Goal: Communication & Community: Answer question/provide support

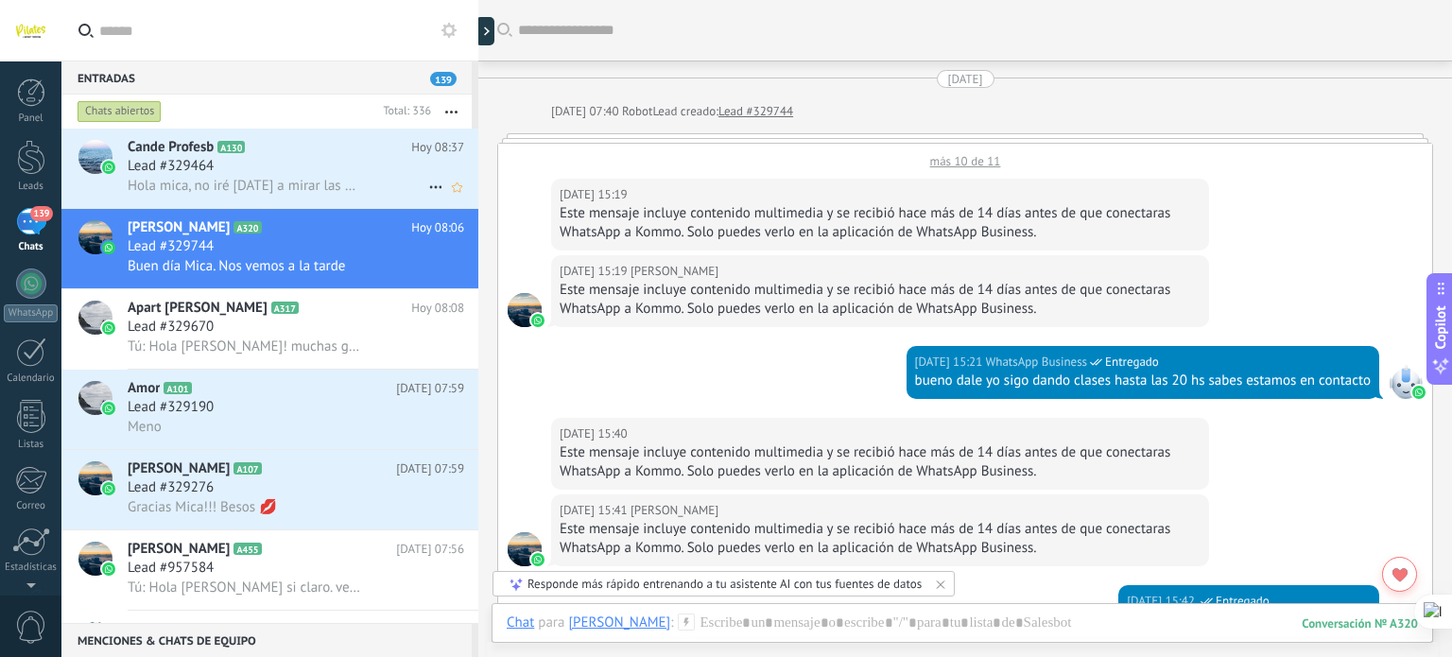
click at [279, 188] on span "Hola mica, no iré [DATE] a mirar las clases, estoy con gripe y fiebre, no quier…" at bounding box center [244, 186] width 233 height 18
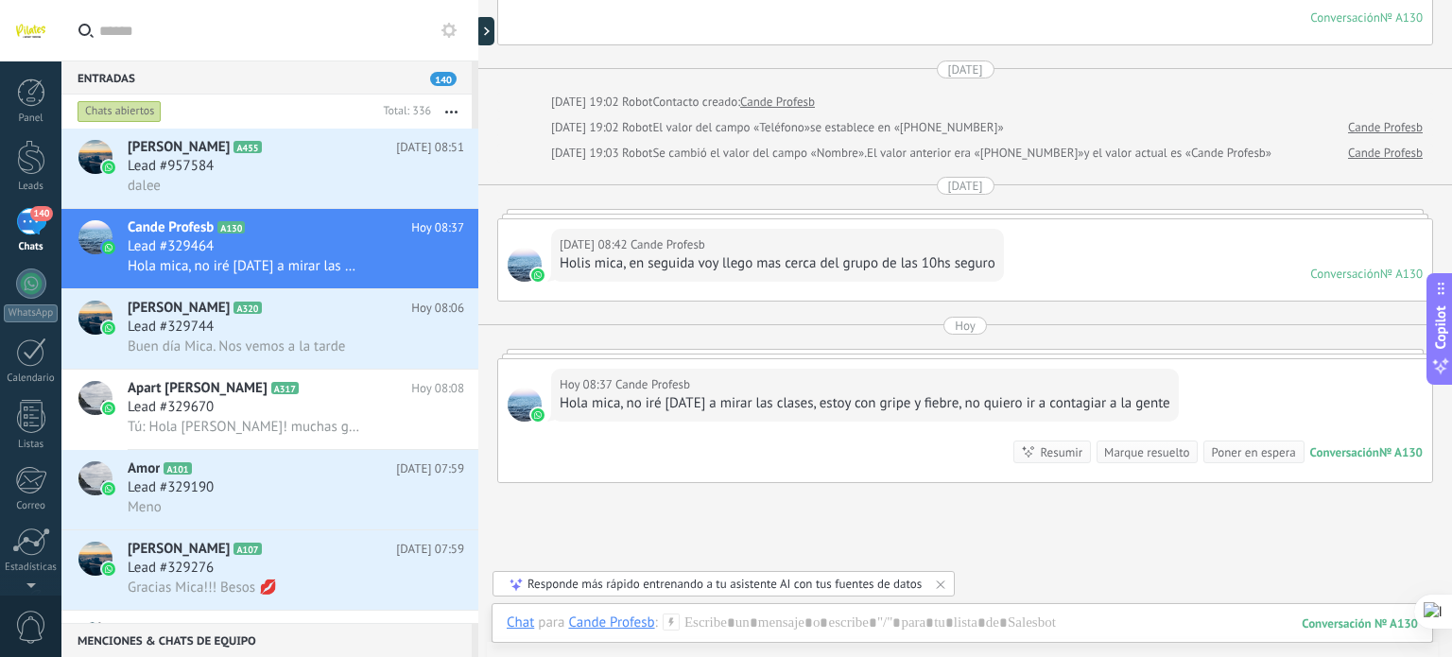
scroll to position [4793, 0]
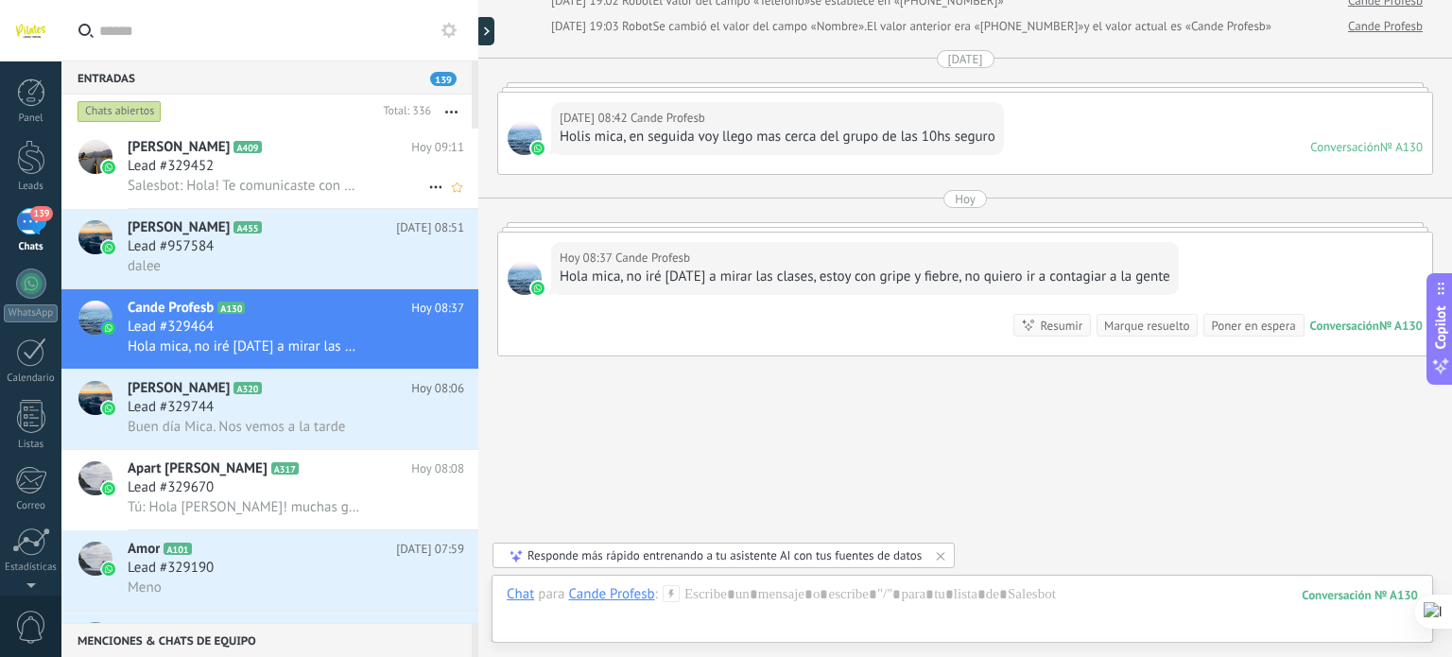
click at [368, 177] on div "Salesbot: Hola! Te comunicaste con el estudio de pilates SPORT TRAINING: • Para…" at bounding box center [296, 186] width 336 height 20
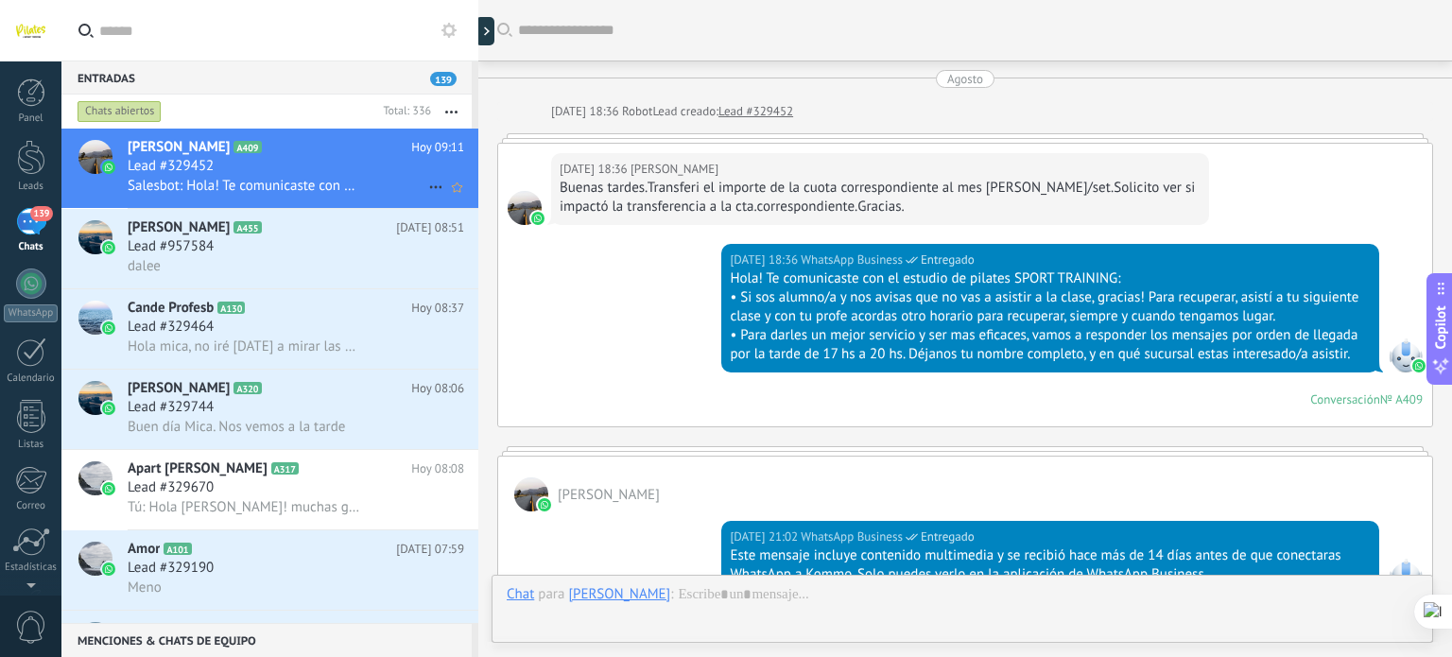
scroll to position [1493, 0]
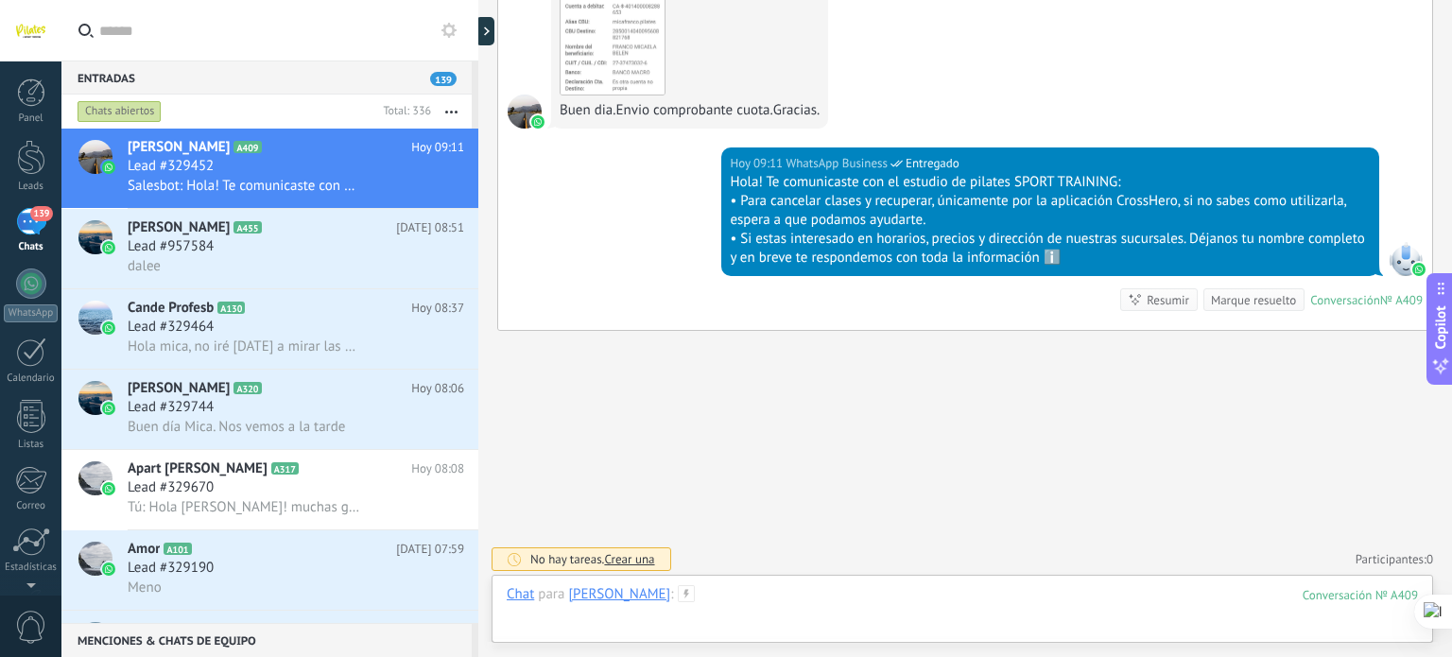
click at [781, 599] on div at bounding box center [962, 613] width 911 height 57
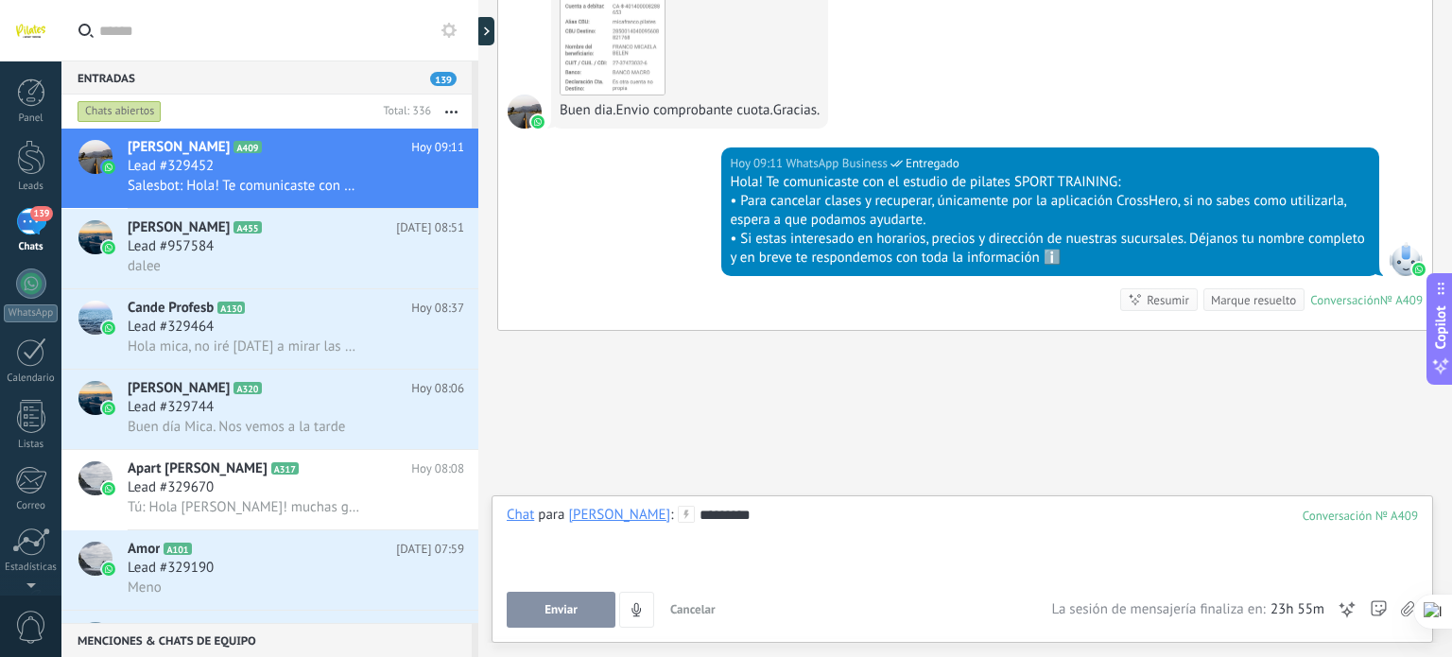
click at [837, 528] on div "*********" at bounding box center [962, 542] width 911 height 72
click at [576, 606] on span "Enviar" at bounding box center [560, 609] width 33 height 13
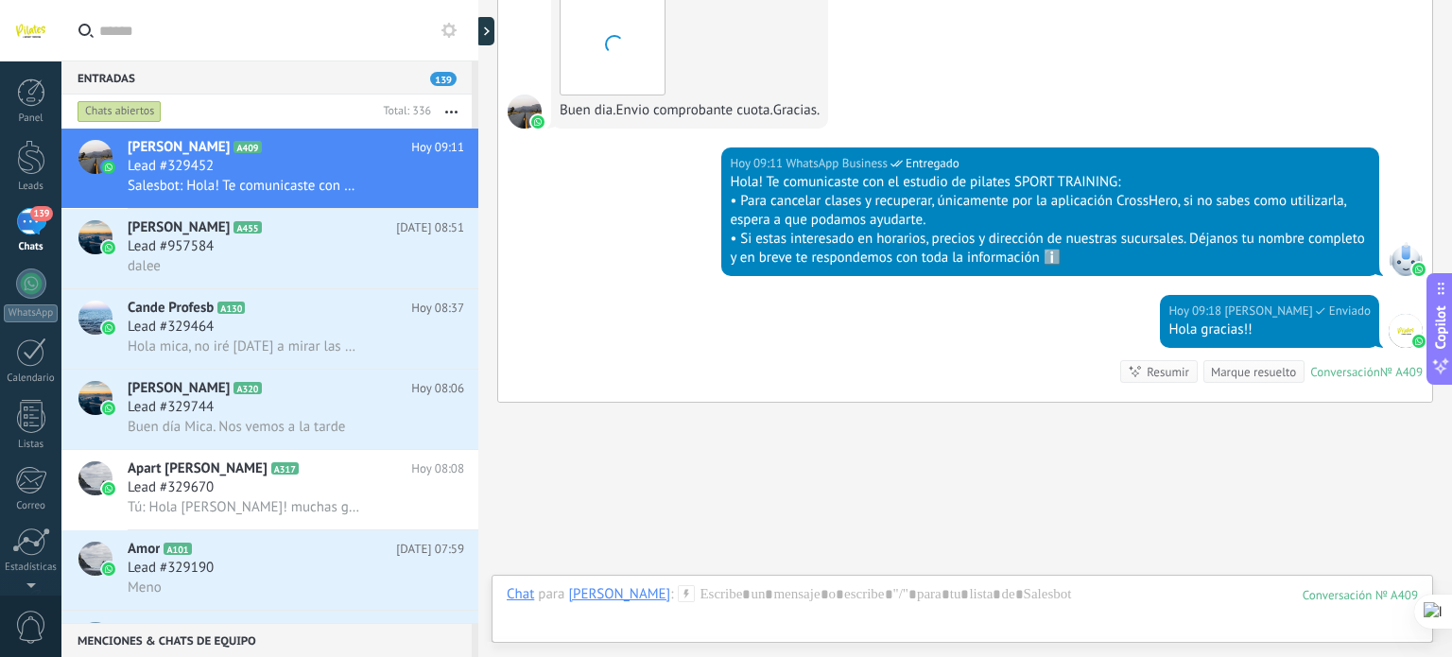
scroll to position [1565, 0]
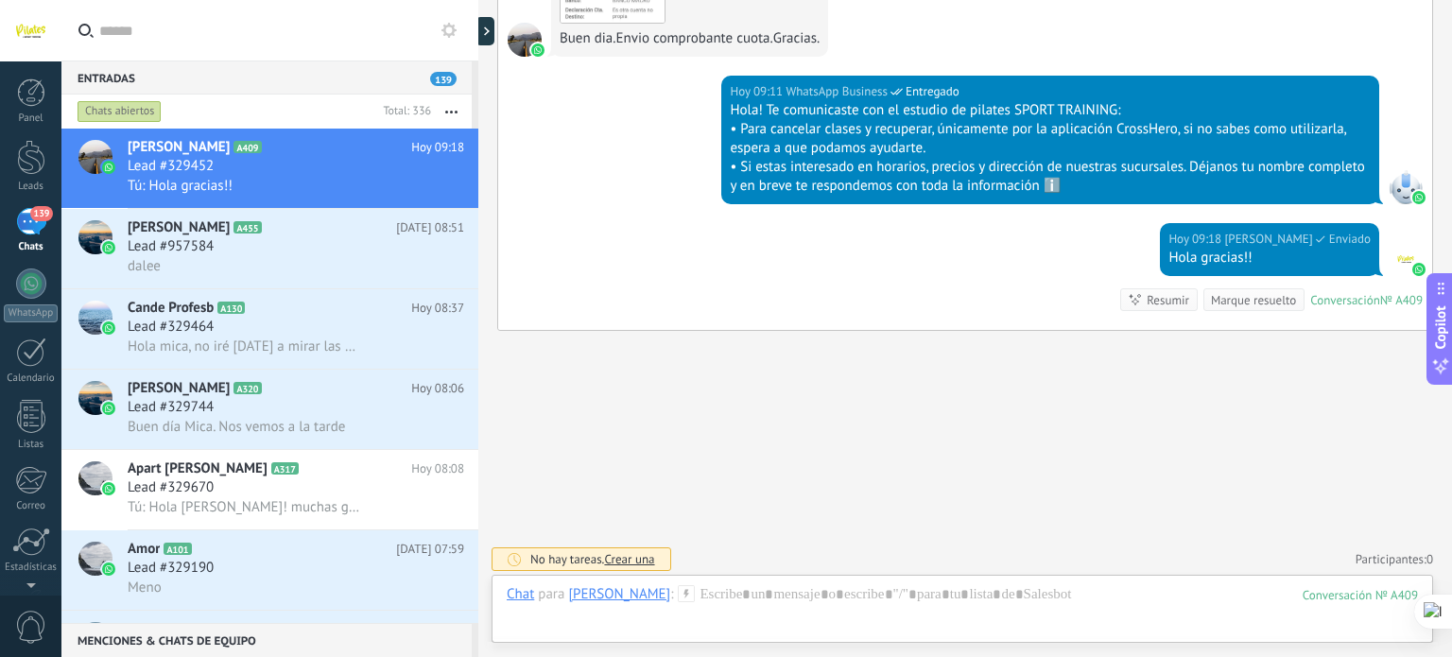
click at [333, 33] on input "text" at bounding box center [281, 30] width 364 height 60
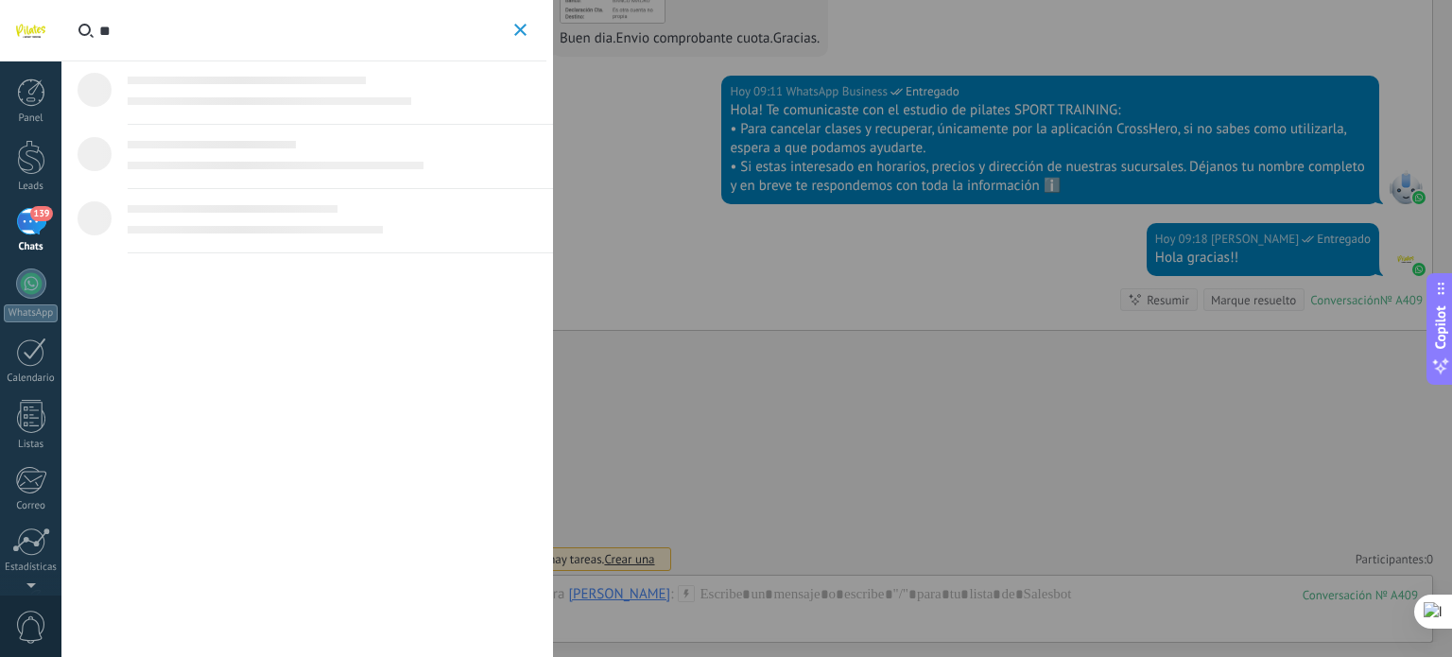
type input "*"
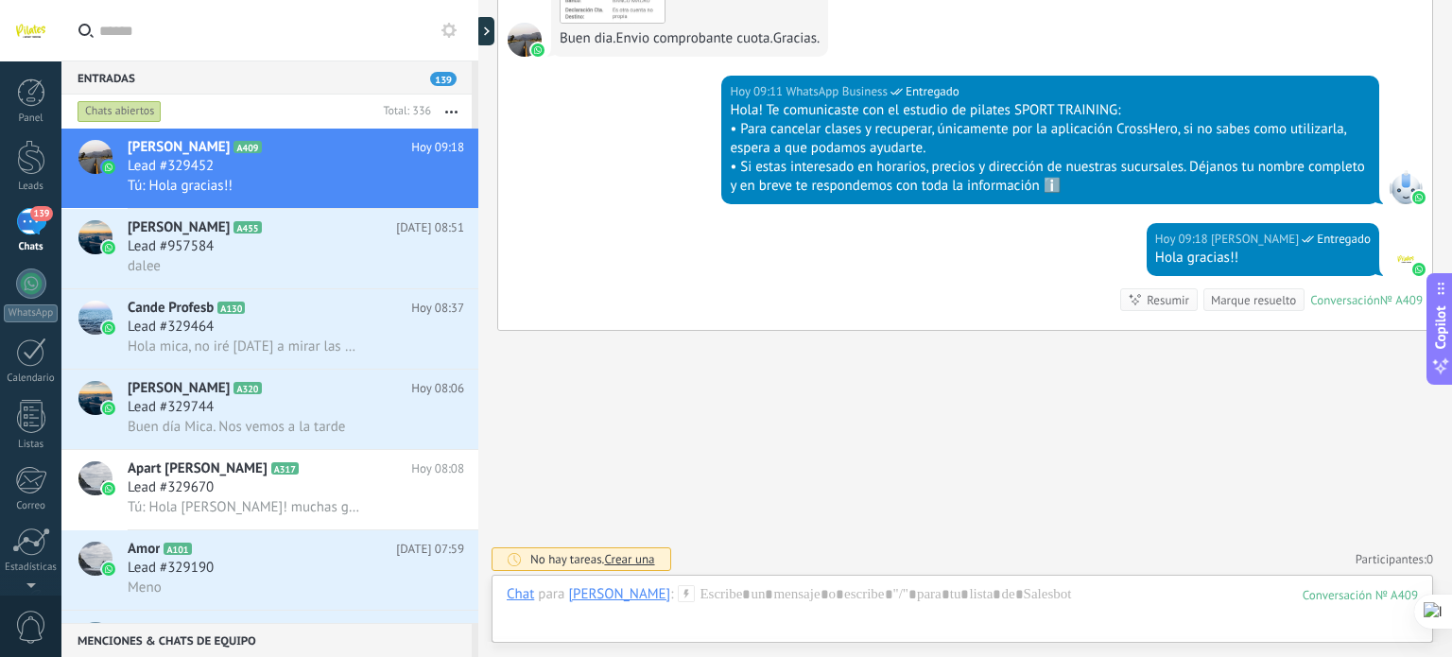
click at [298, 37] on input "text" at bounding box center [281, 30] width 364 height 60
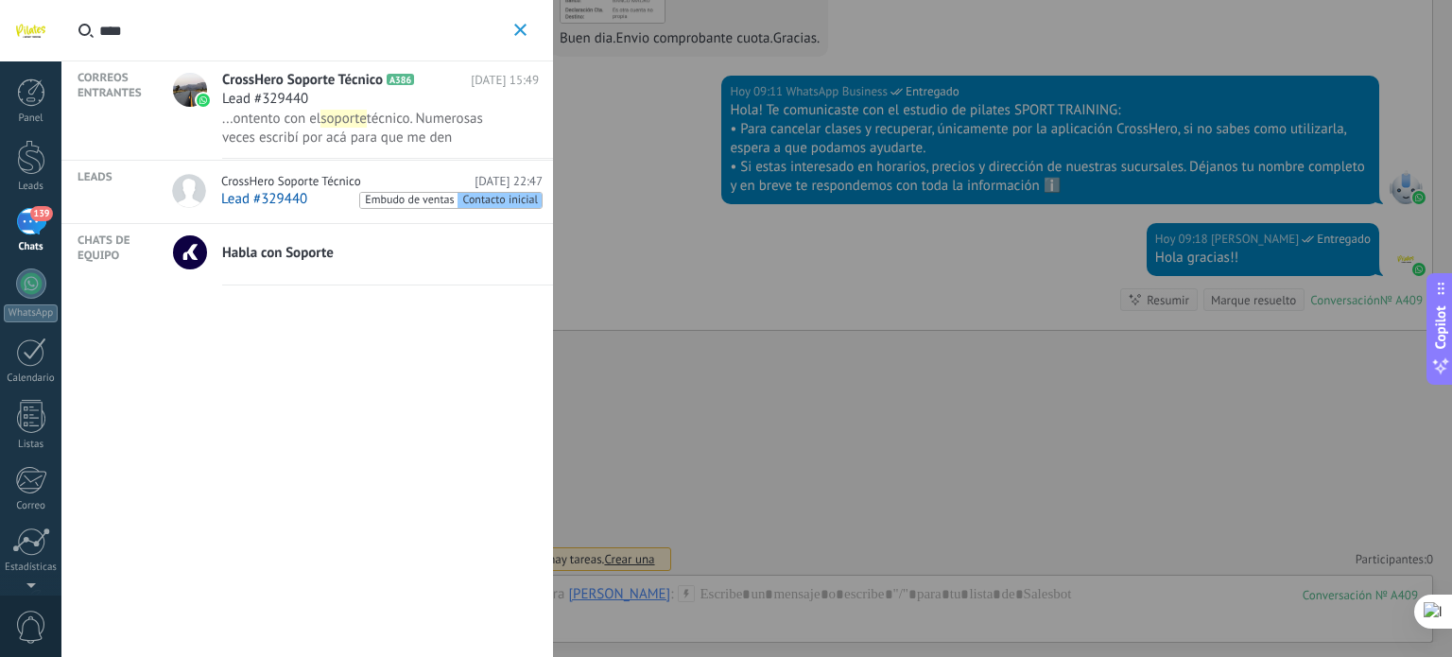
type input "****"
click at [317, 131] on span "técnico. Numerosas veces escribí por acá para que me den soluciones pero tardan…" at bounding box center [357, 232] width 271 height 245
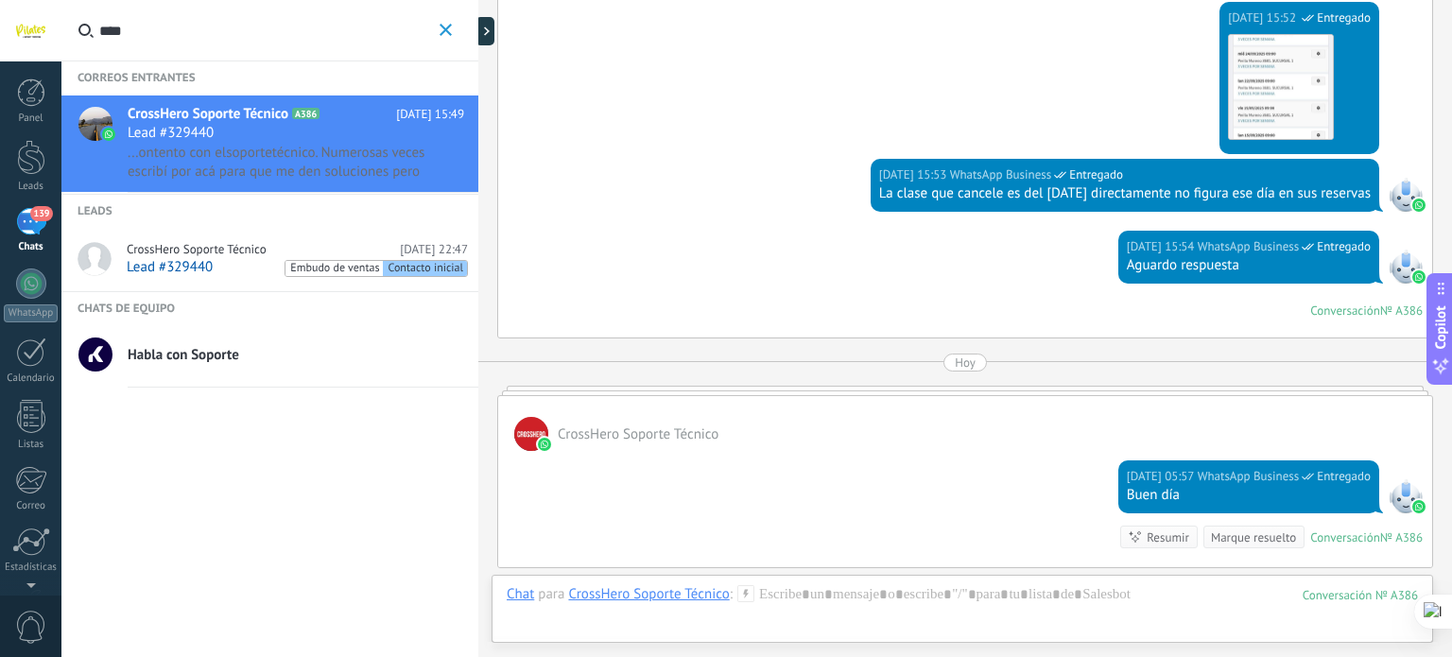
scroll to position [3757, 0]
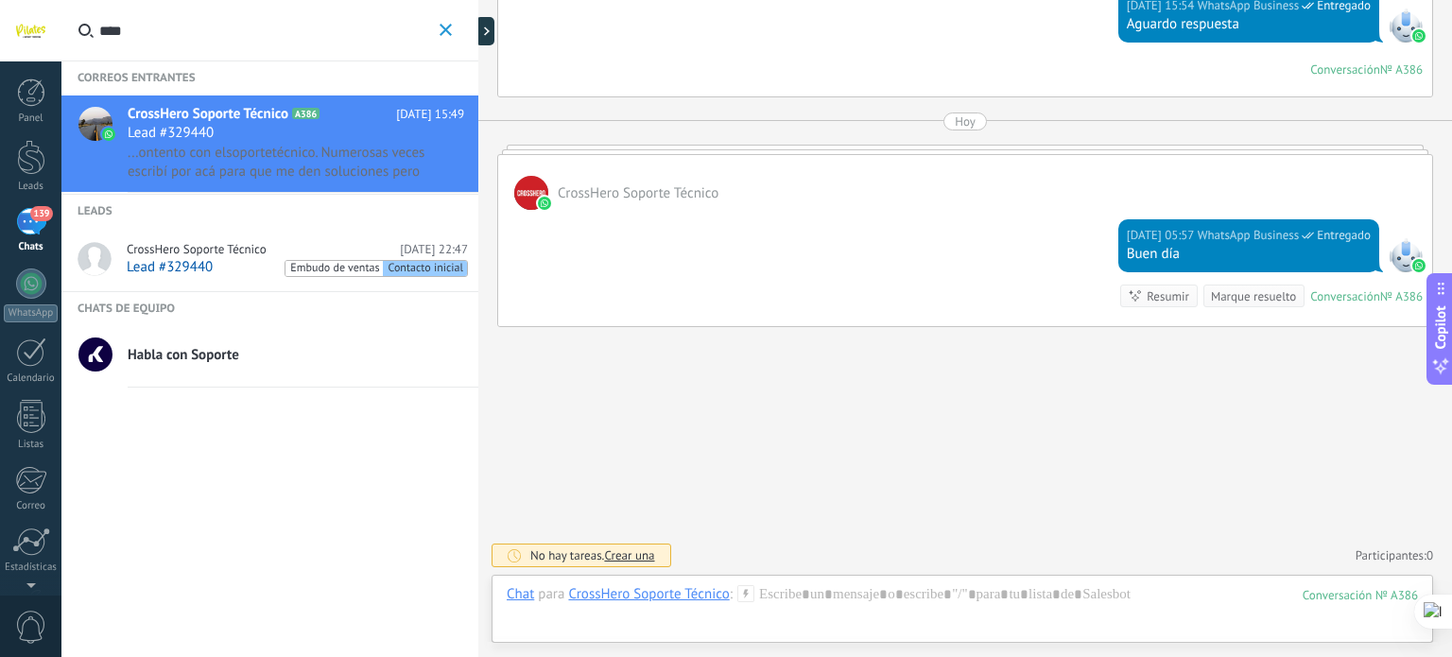
click at [871, 575] on div "Chat Correo Nota Tarea Chat para CrossHero Soporte Técnico : 386 Enviar Cancela…" at bounding box center [961, 609] width 941 height 68
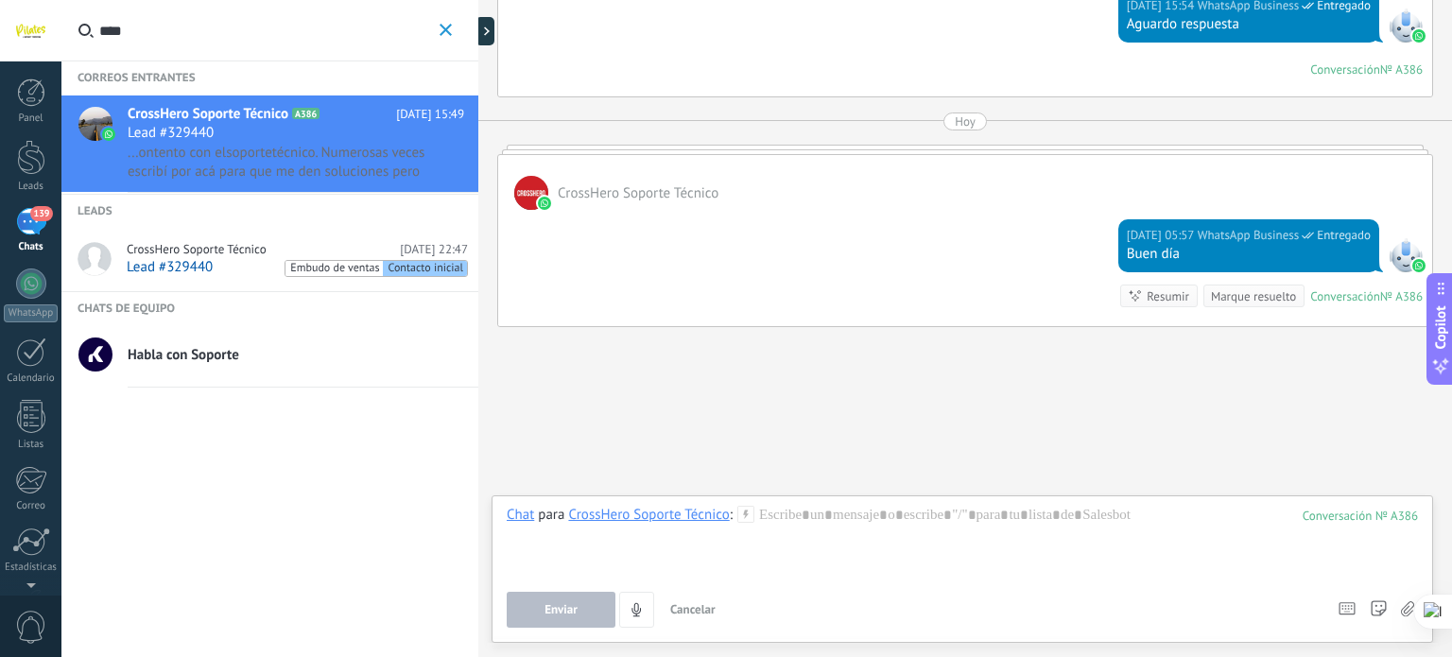
click at [870, 595] on div "Enviar Cancelar Rastrear clics en links ? Reducir links largos y rastrear clics…" at bounding box center [914, 610] width 814 height 36
click at [881, 521] on div at bounding box center [962, 542] width 911 height 72
click at [532, 613] on button "Enviar" at bounding box center [561, 610] width 109 height 36
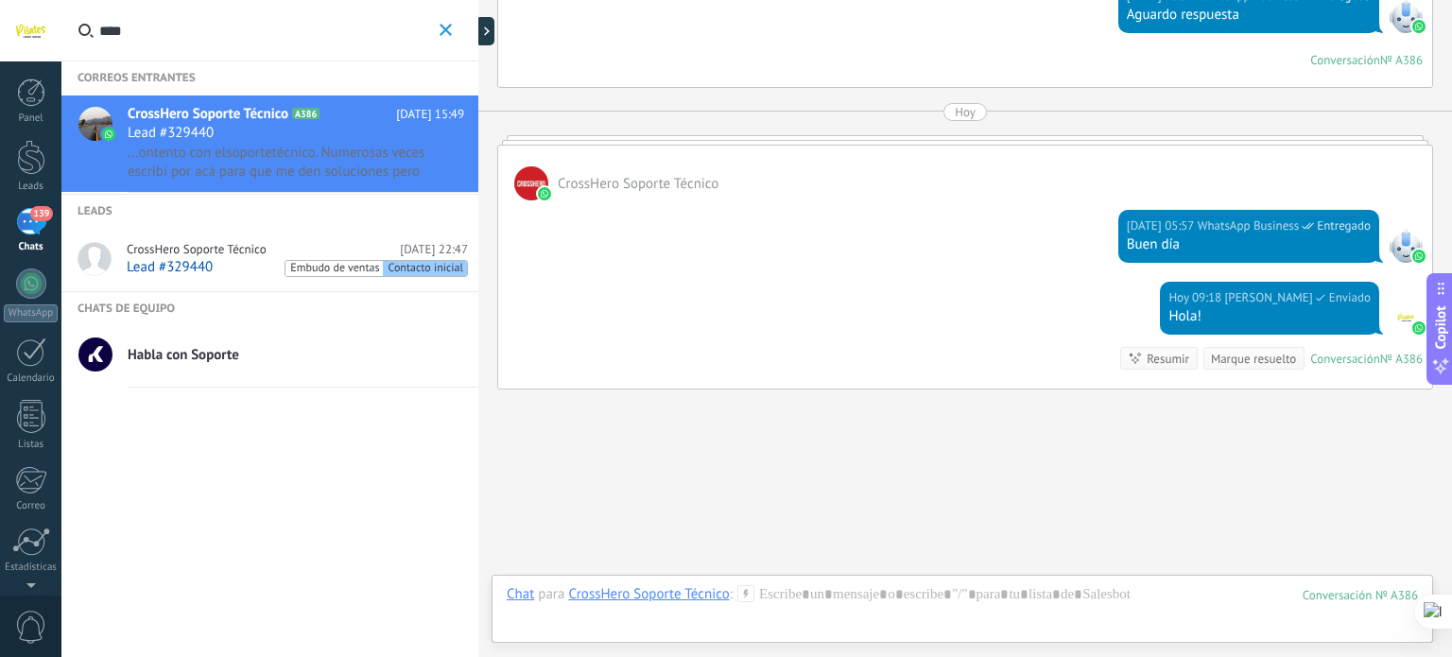
scroll to position [3829, 0]
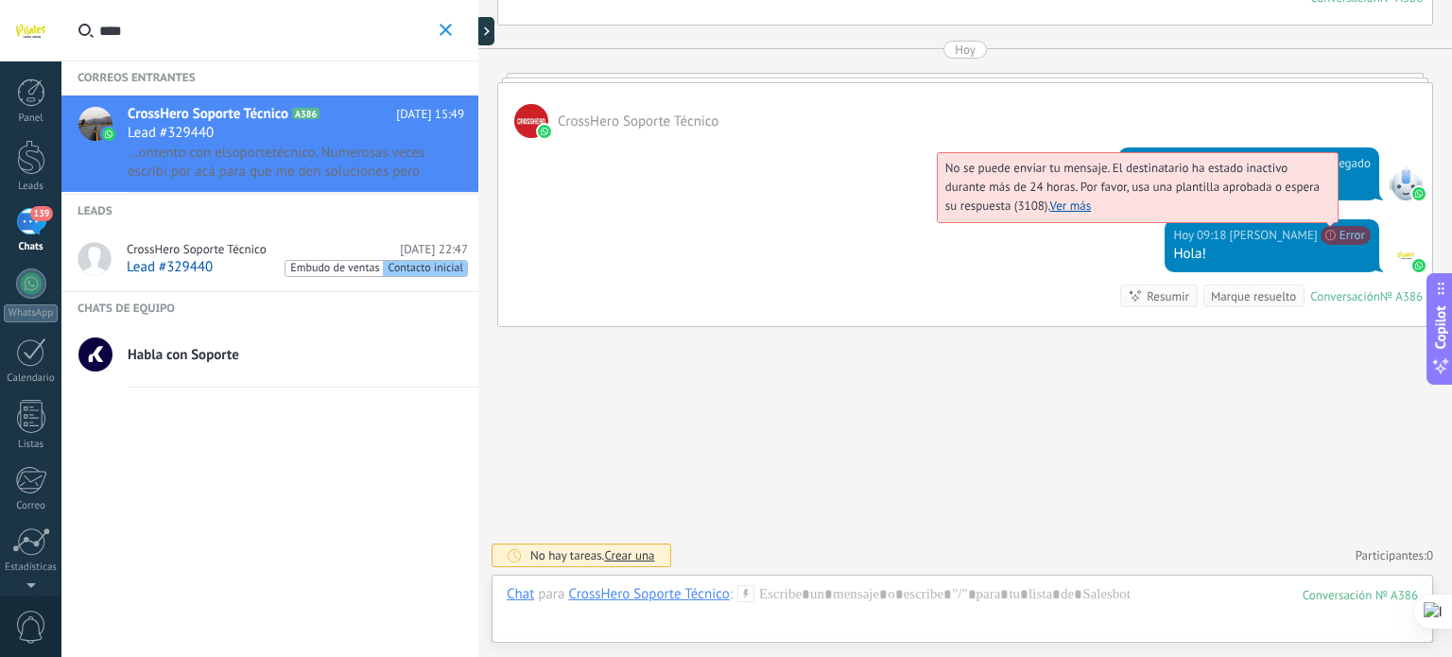
click at [1319, 214] on span "No se puede enviar tu mensaje. El destinatario ha estado inactivo durante más d…" at bounding box center [1132, 187] width 374 height 54
click at [1077, 208] on link "Ver más" at bounding box center [1071, 206] width 42 height 16
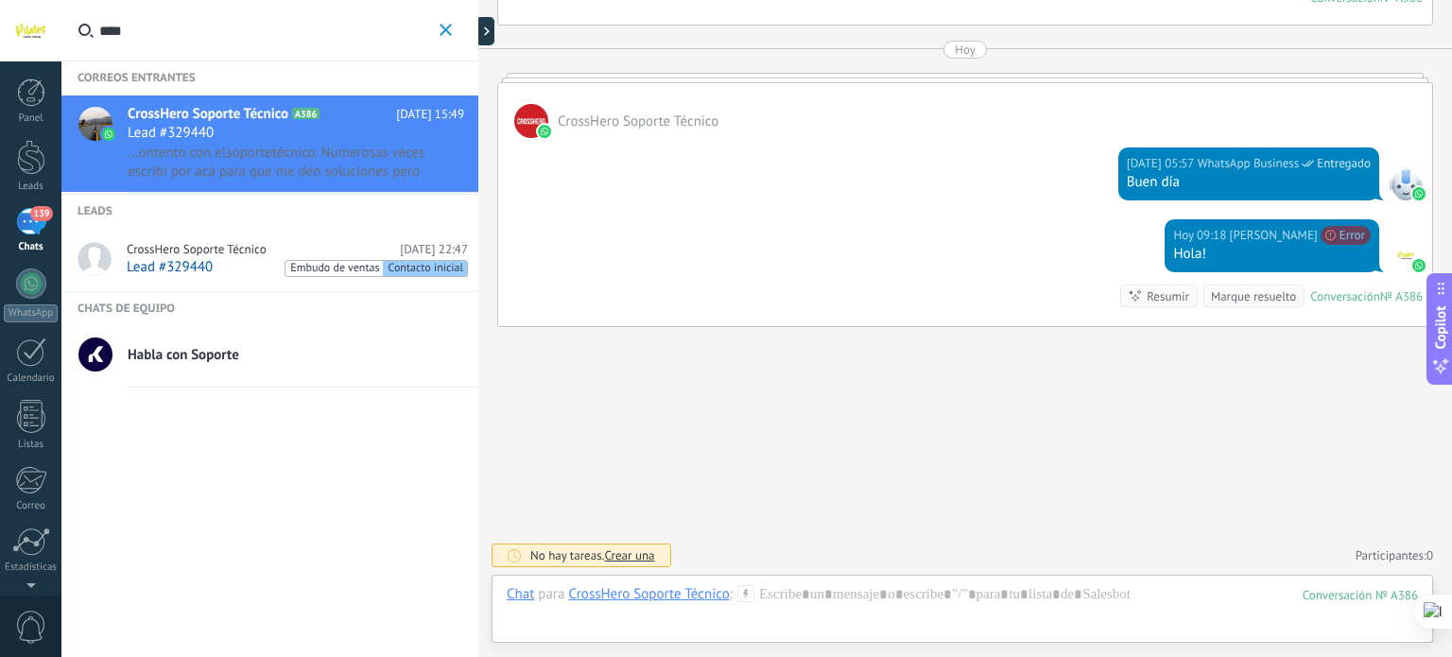
click at [446, 29] on use "button" at bounding box center [445, 30] width 12 height 12
